Goal: Task Accomplishment & Management: Use online tool/utility

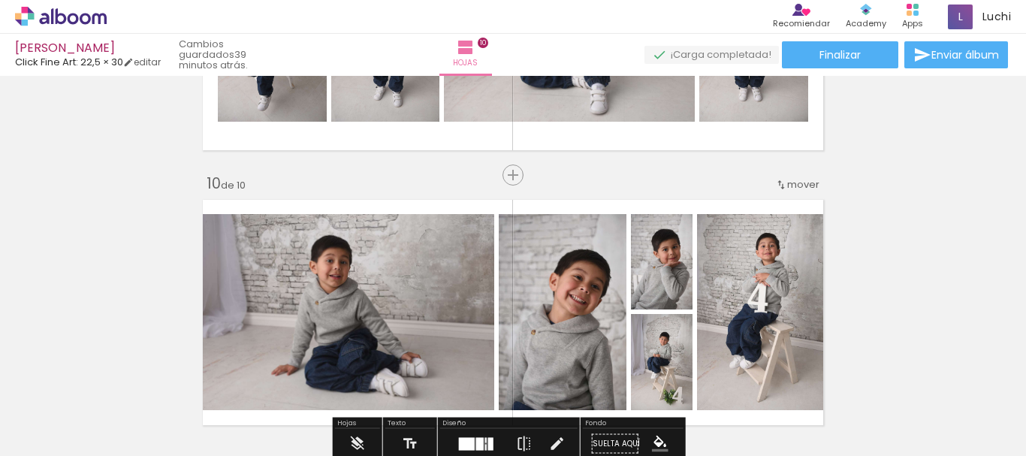
scroll to position [0, 5073]
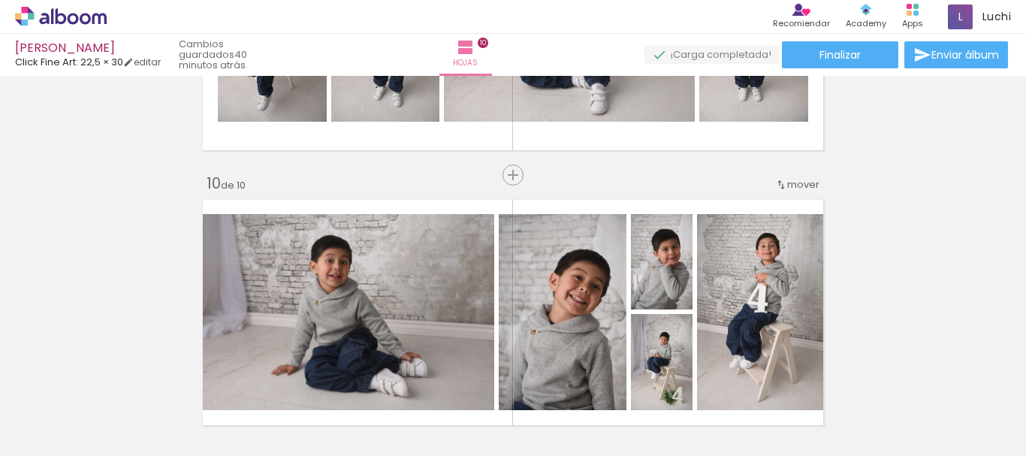
scroll to position [0, 5073]
click at [49, 49] on div "[PERSON_NAME]" at bounding box center [88, 49] width 146 height 14
click at [47, 49] on div "[PERSON_NAME]" at bounding box center [88, 49] width 146 height 14
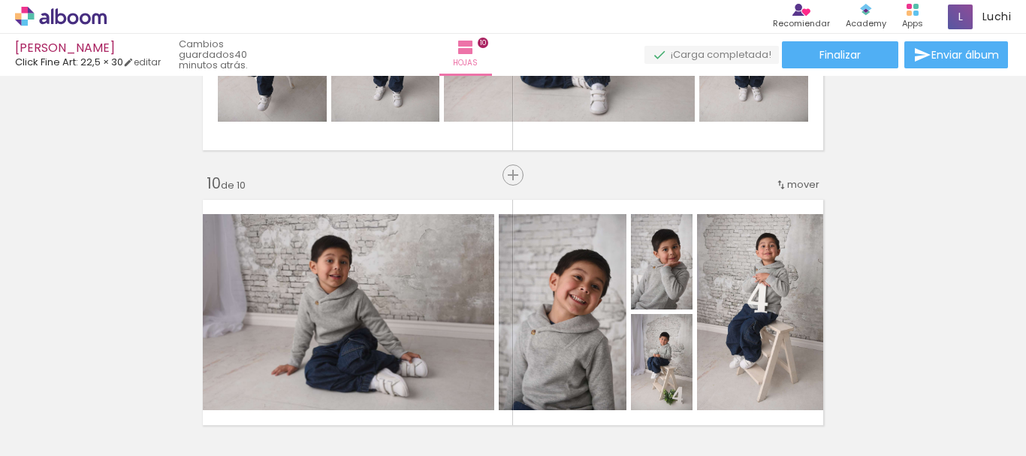
click at [47, 49] on div "[PERSON_NAME]" at bounding box center [88, 49] width 146 height 14
click at [46, 49] on div "[PERSON_NAME]" at bounding box center [88, 49] width 146 height 14
